Goal: Transaction & Acquisition: Purchase product/service

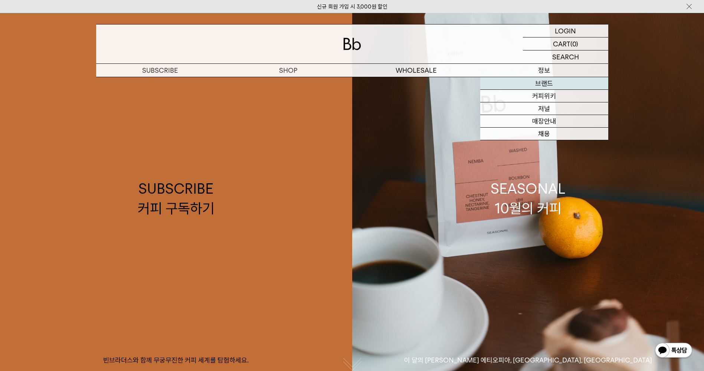
click at [541, 83] on link "브랜드" at bounding box center [544, 83] width 128 height 13
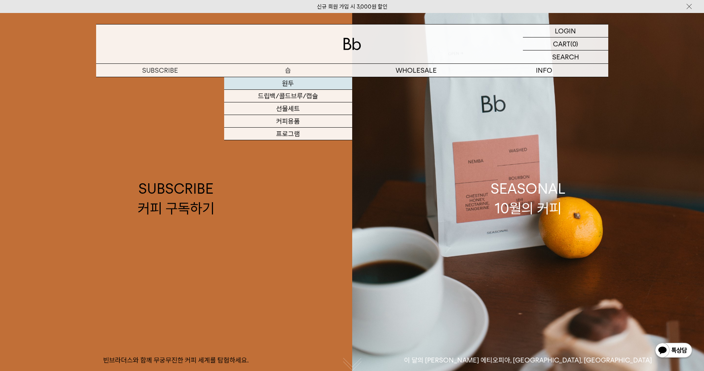
click at [285, 82] on link "원두" at bounding box center [288, 83] width 128 height 13
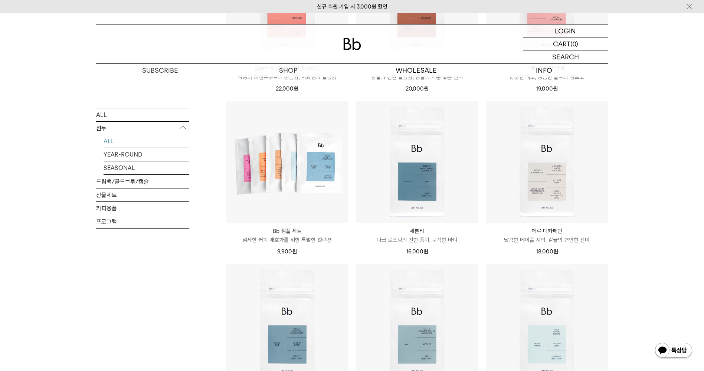
scroll to position [519, 0]
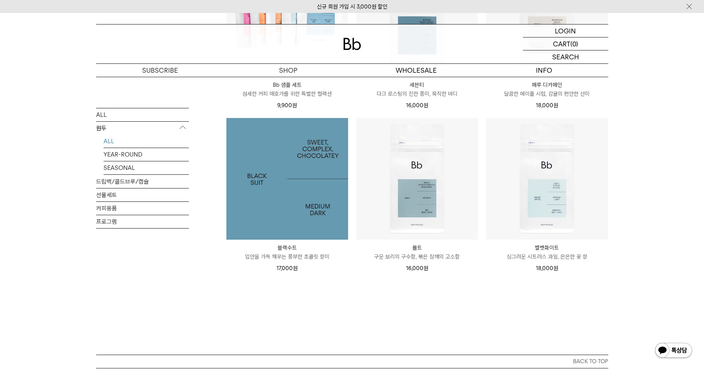
click at [287, 218] on img at bounding box center [287, 179] width 122 height 122
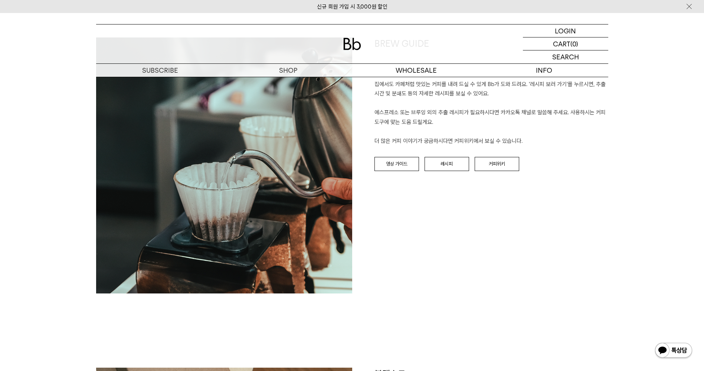
scroll to position [927, 0]
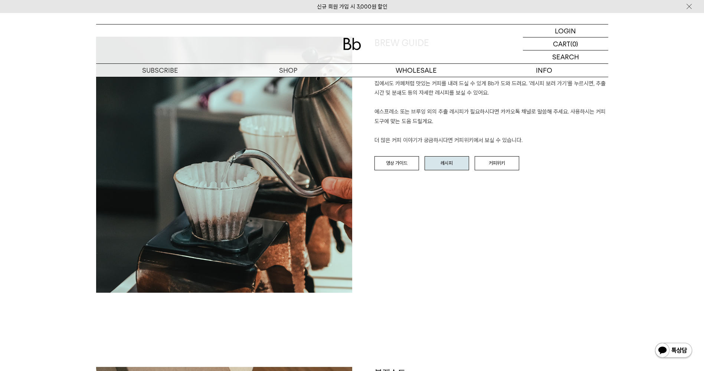
click at [444, 156] on link "레시피" at bounding box center [446, 163] width 45 height 14
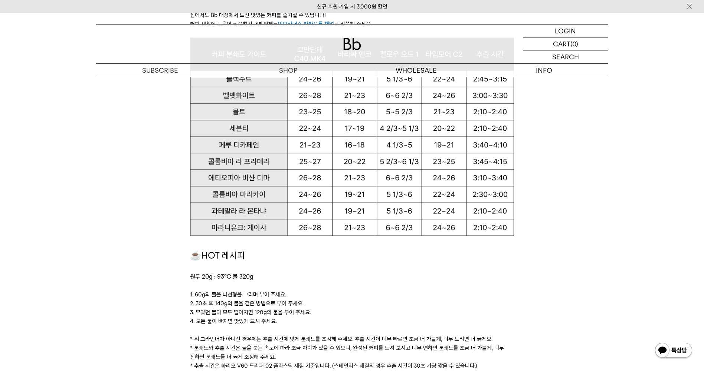
scroll to position [705, 0]
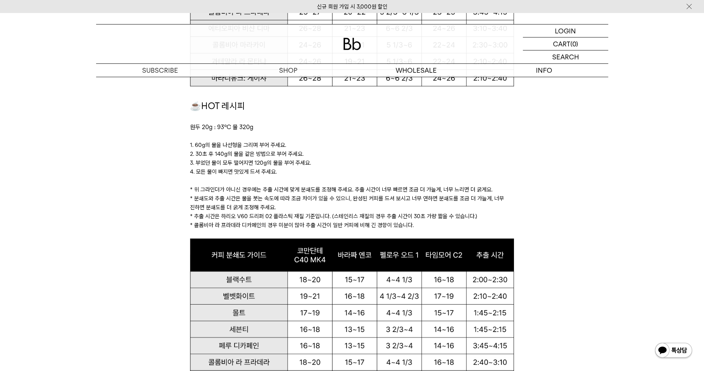
drag, startPoint x: 597, startPoint y: 167, endPoint x: 594, endPoint y: 173, distance: 6.8
